Goal: Task Accomplishment & Management: Manage account settings

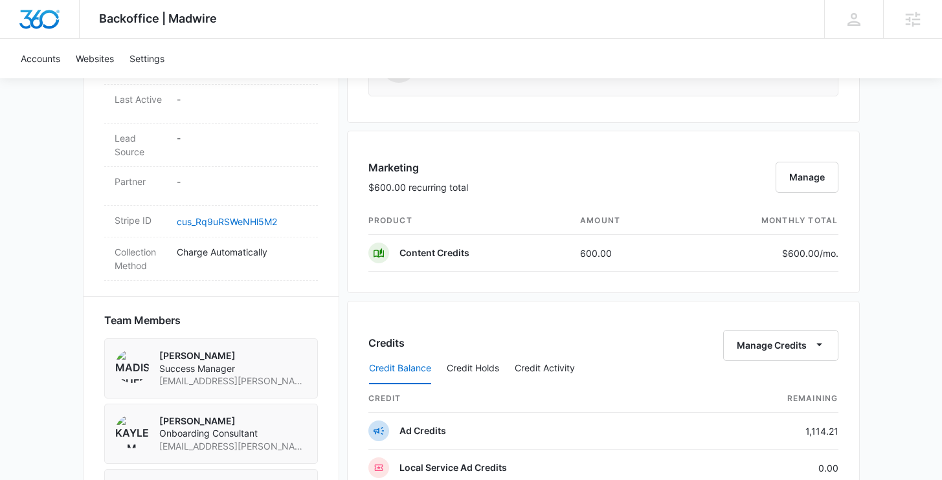
scroll to position [973, 0]
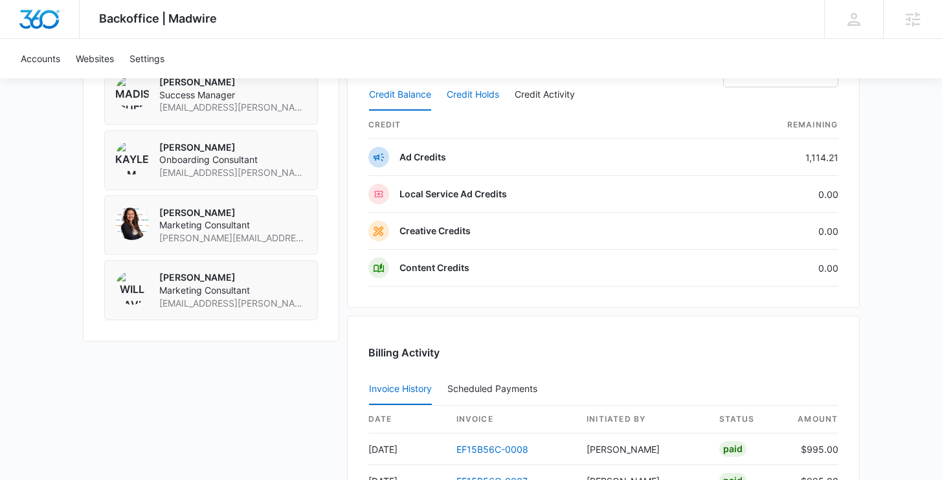
click at [460, 92] on button "Credit Holds" at bounding box center [473, 95] width 52 height 31
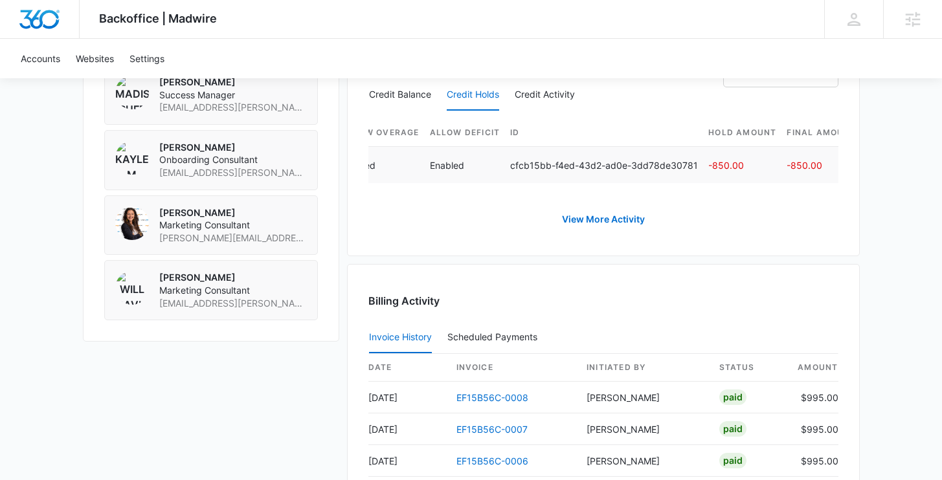
scroll to position [0, 527]
